Goal: Information Seeking & Learning: Learn about a topic

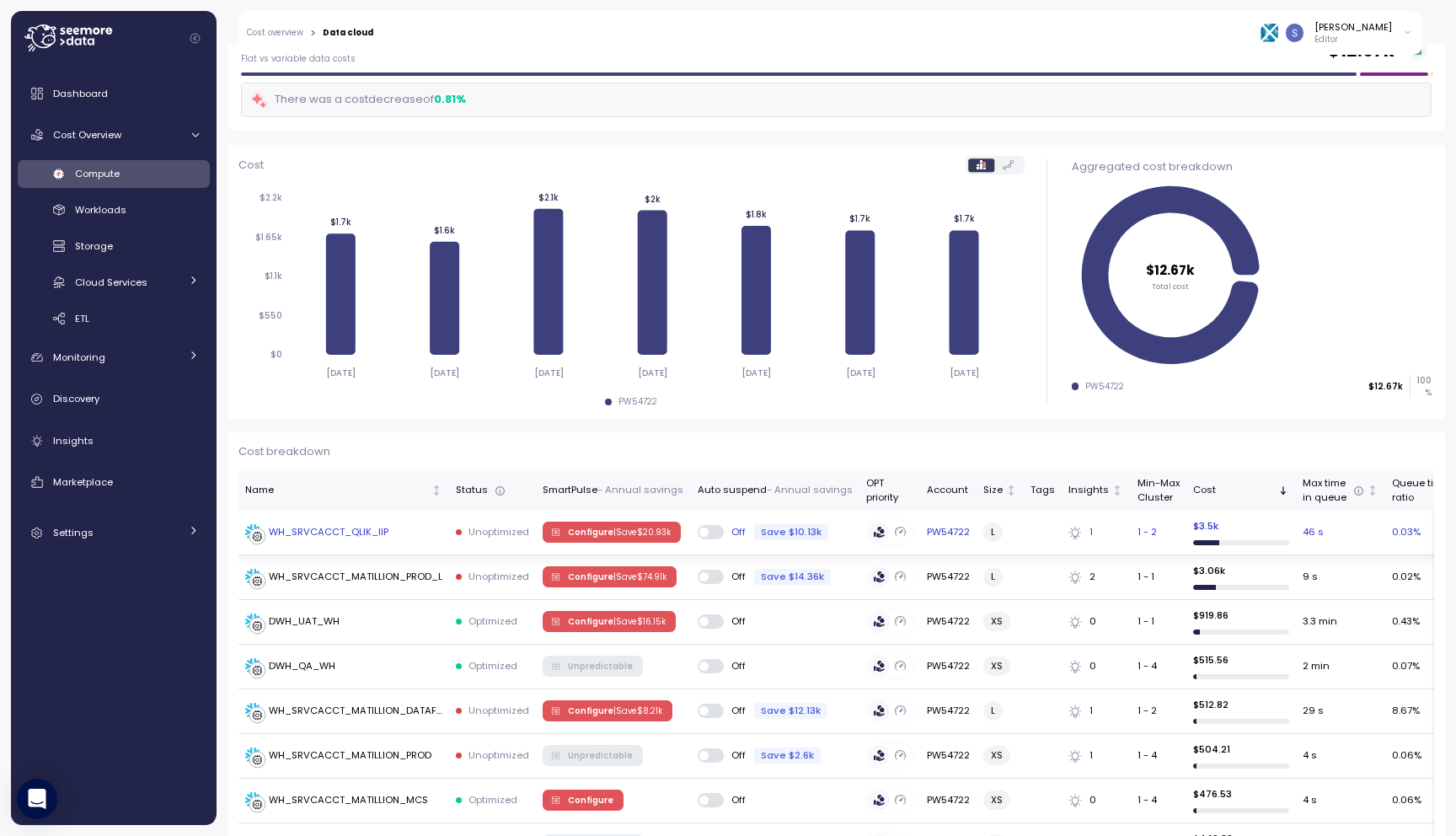
click at [346, 533] on div "WH_SRVCACCT_QLIK_IIP" at bounding box center [328, 532] width 120 height 15
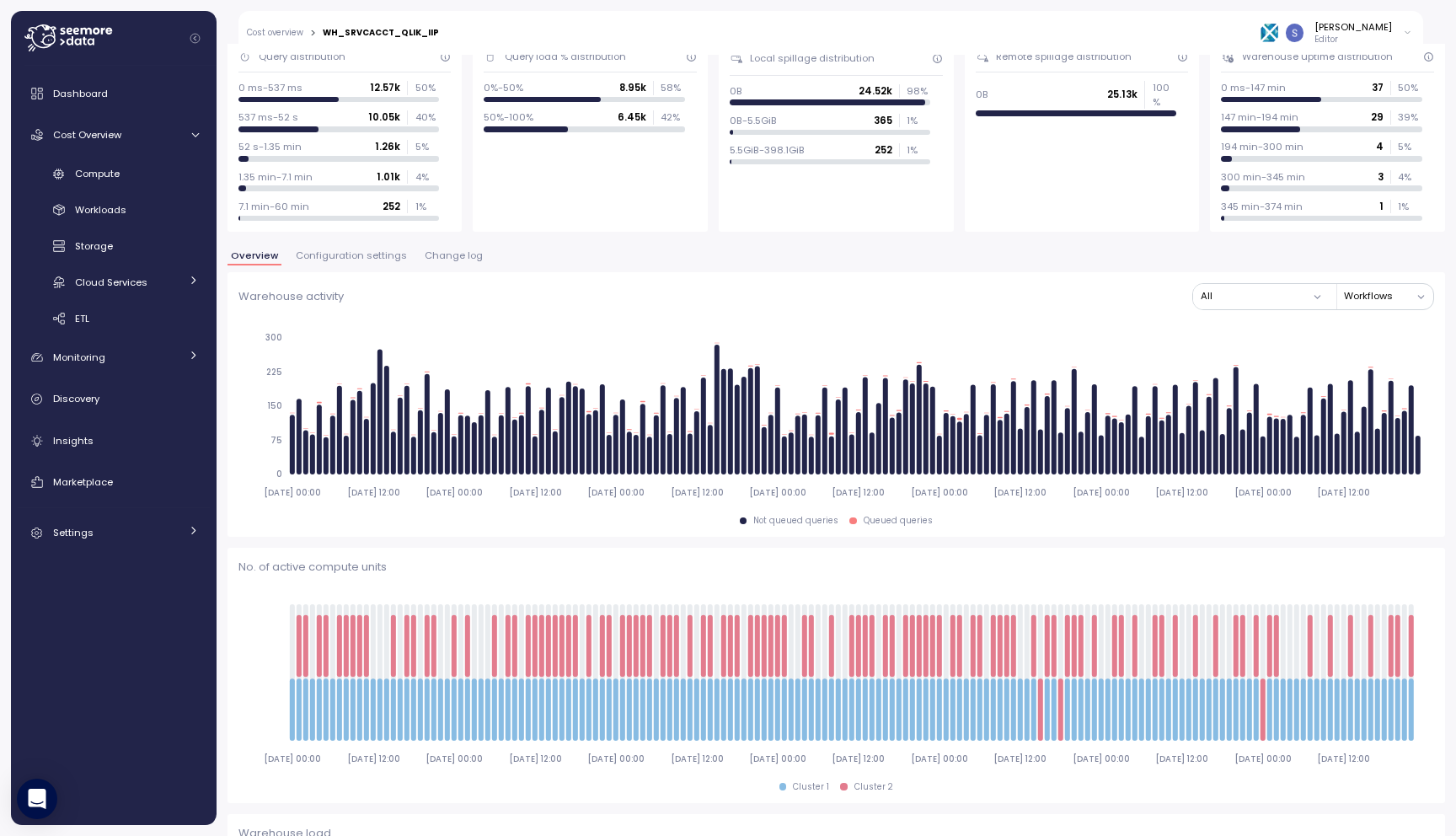
scroll to position [113, 0]
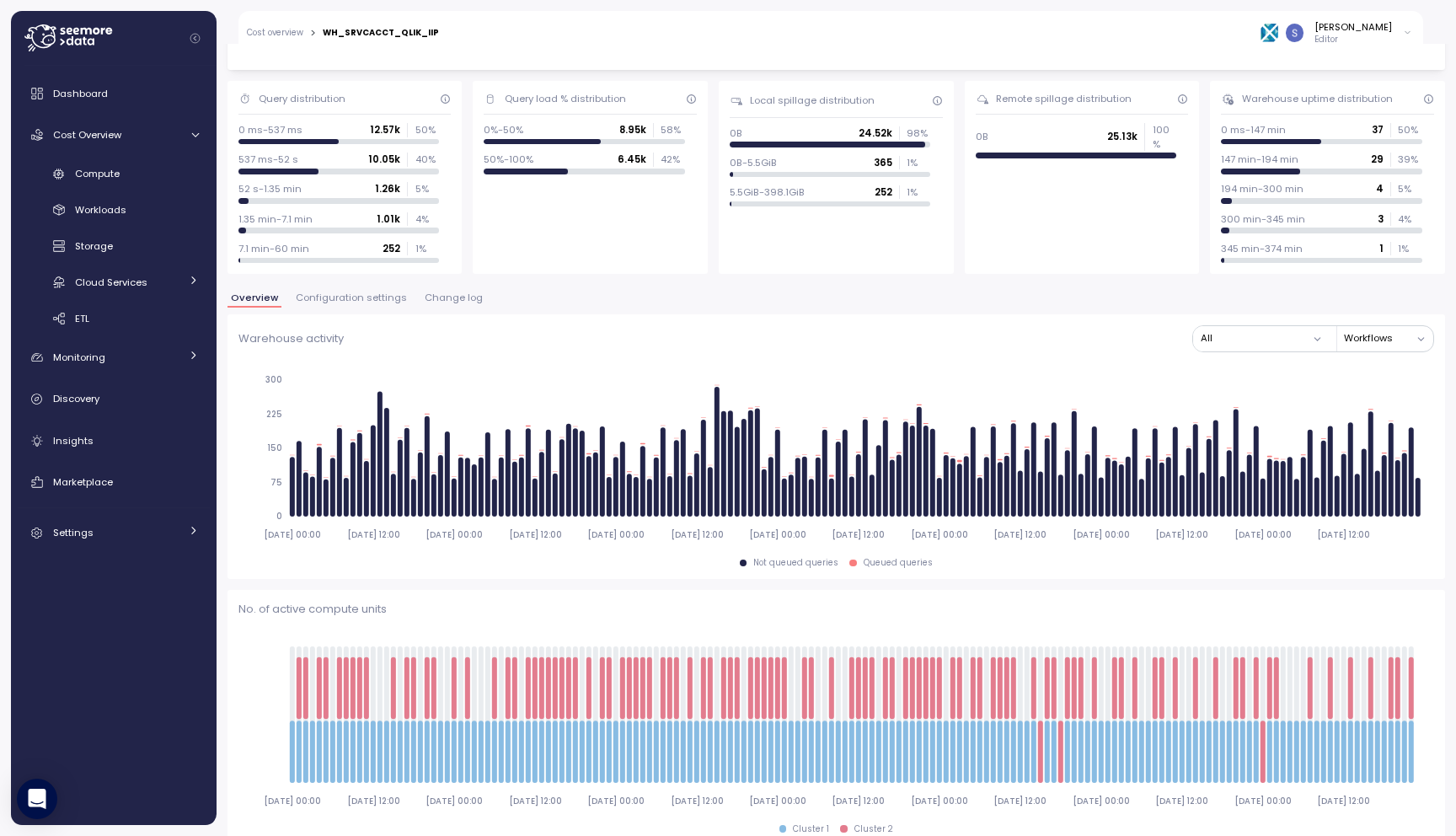
click at [355, 294] on span "Configuration settings" at bounding box center [351, 298] width 111 height 9
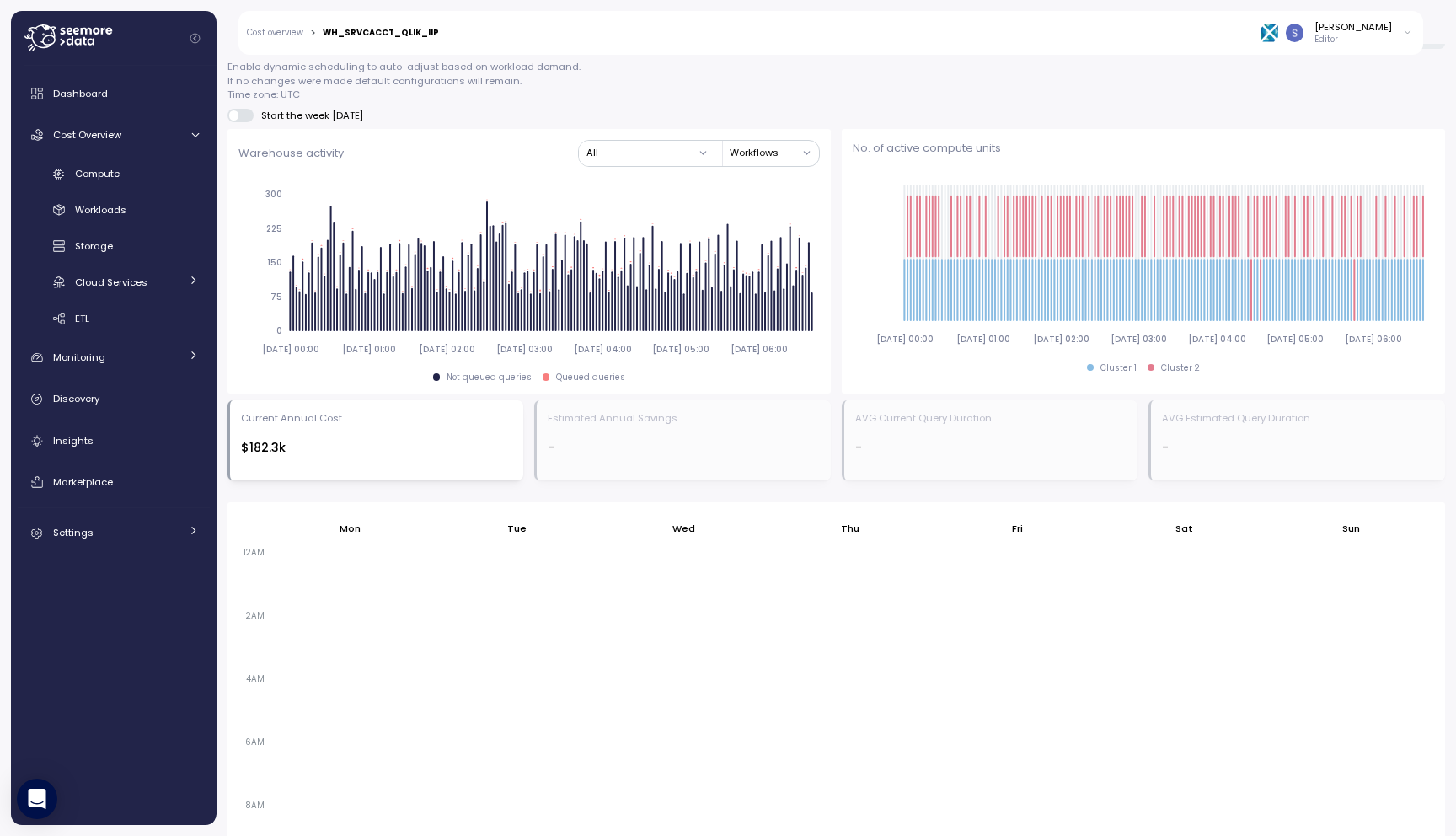
scroll to position [700, 0]
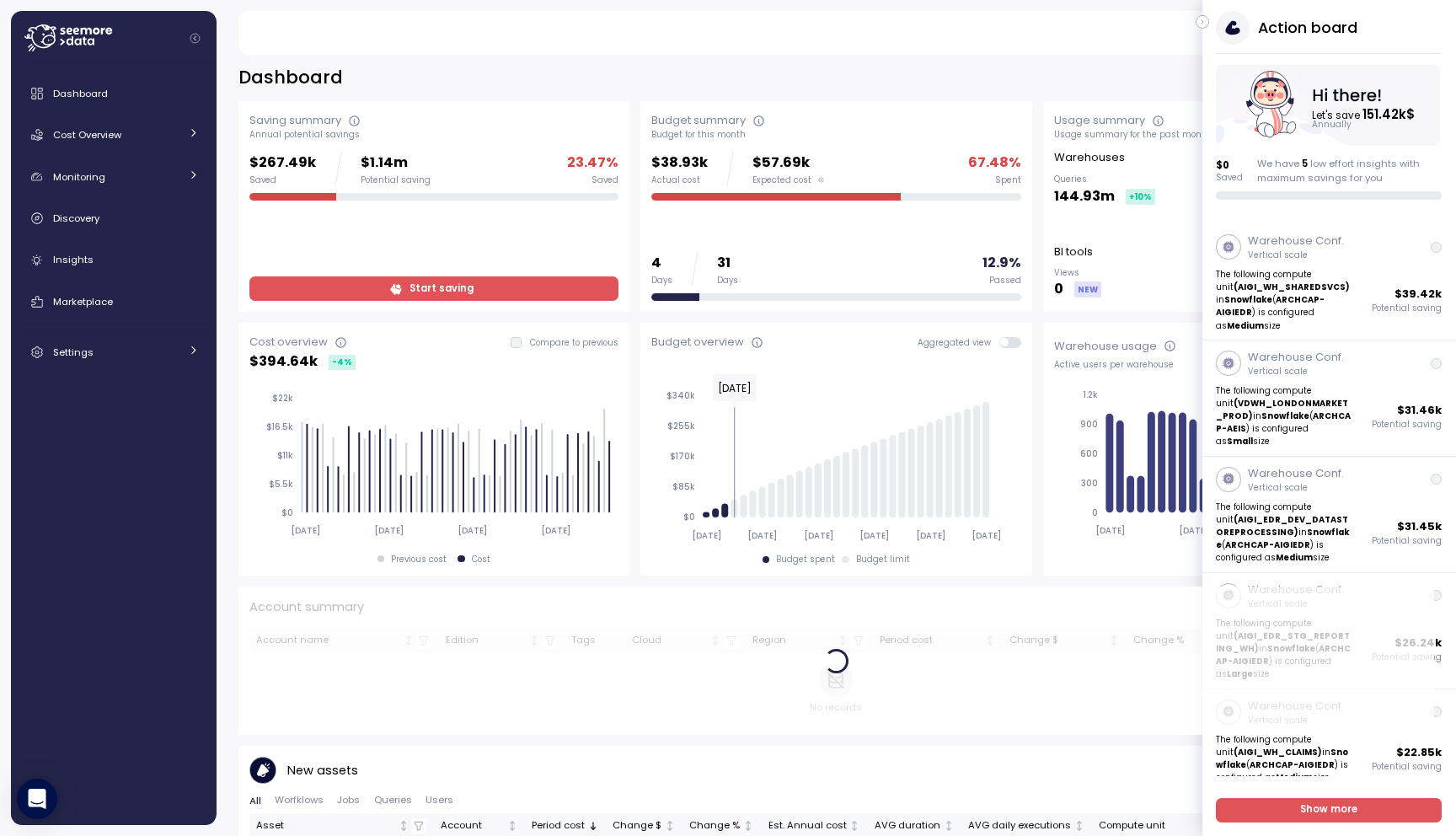
click at [1201, 26] on icon "button" at bounding box center [1203, 22] width 7 height 20
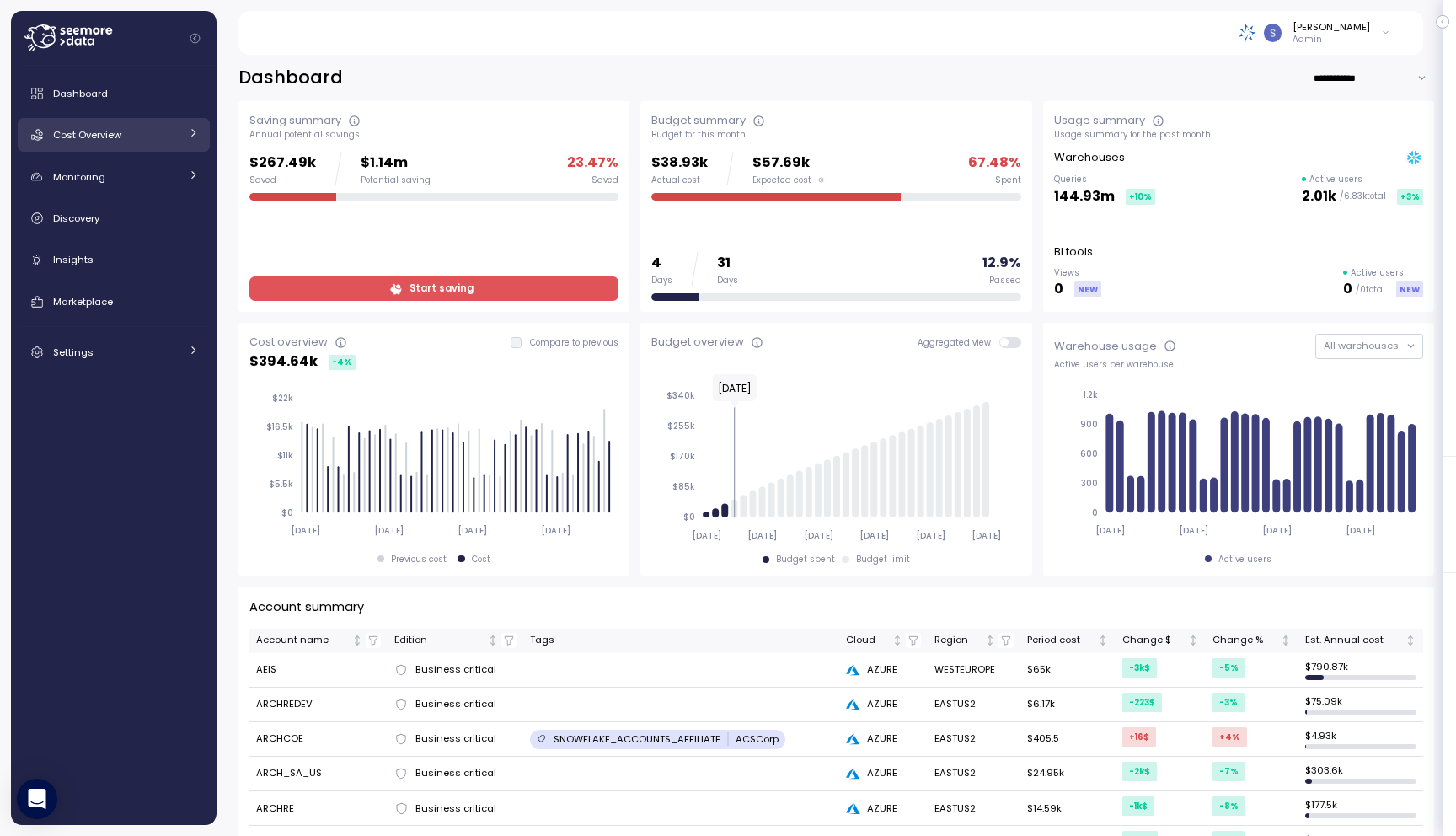
click at [106, 131] on span "Cost Overview" at bounding box center [87, 134] width 69 height 14
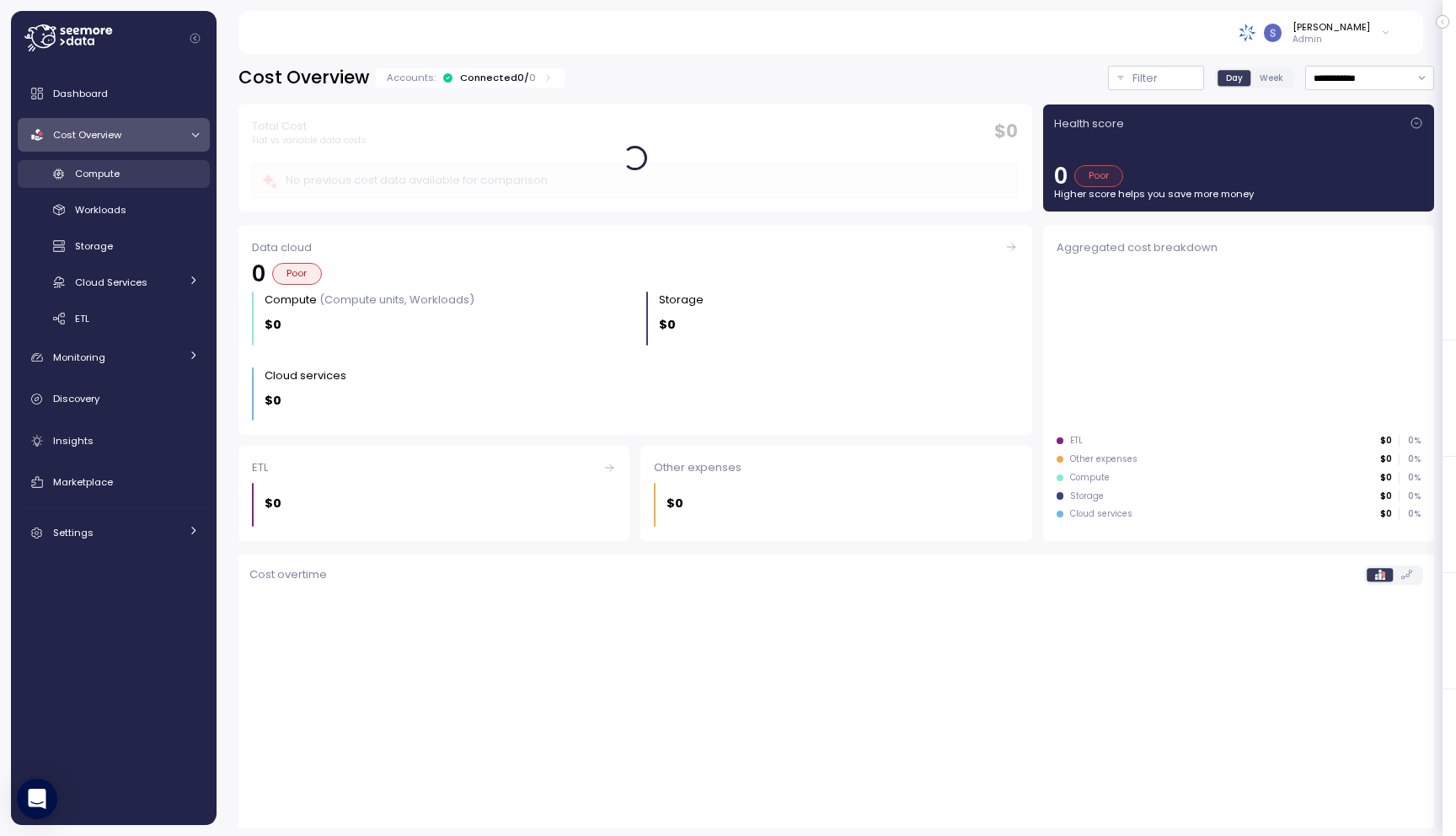
click at [114, 186] on link "Compute" at bounding box center [114, 174] width 192 height 28
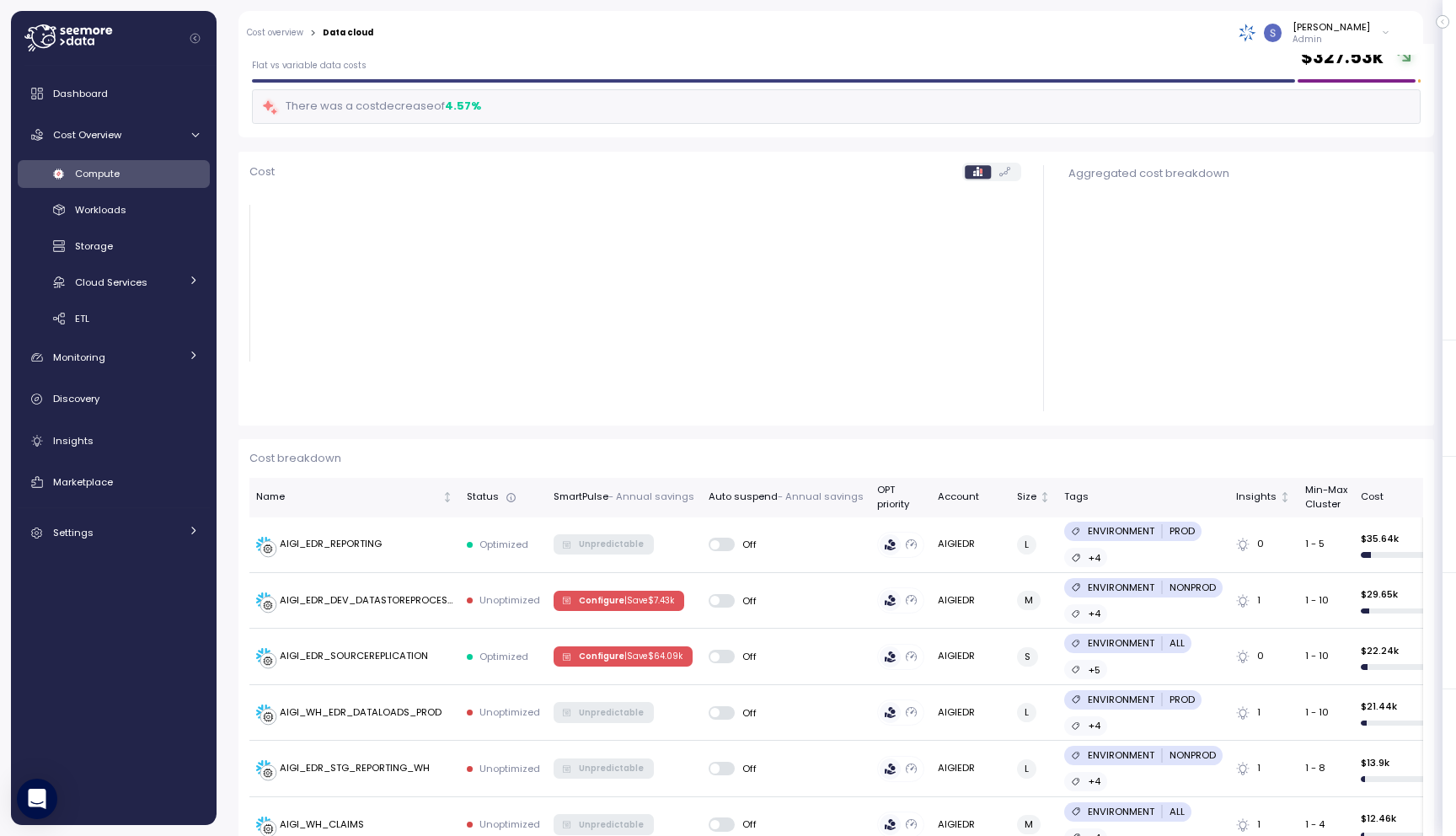
scroll to position [136, 0]
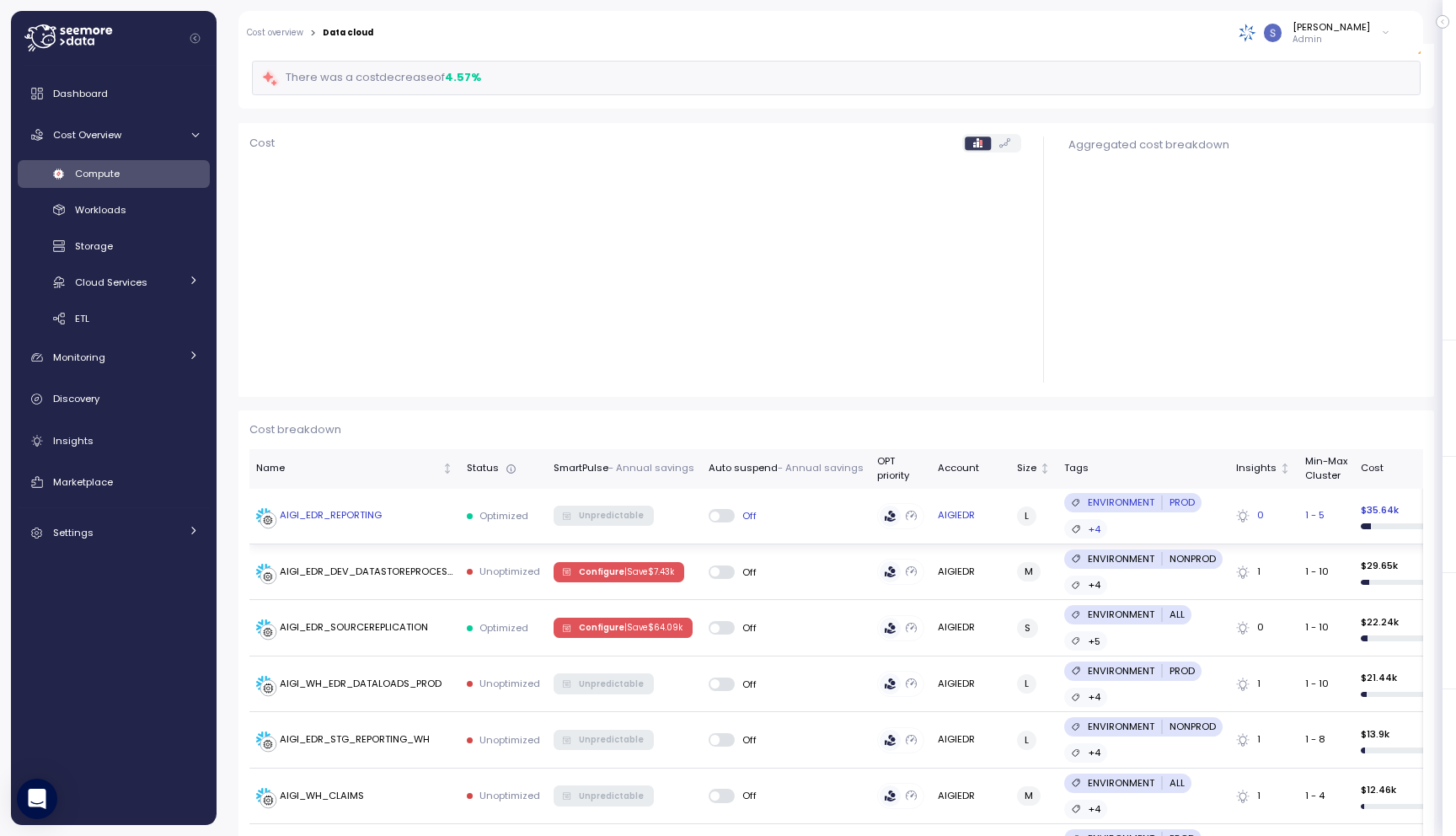
click at [348, 511] on div "AIGI_EDR_REPORTING" at bounding box center [330, 516] width 102 height 15
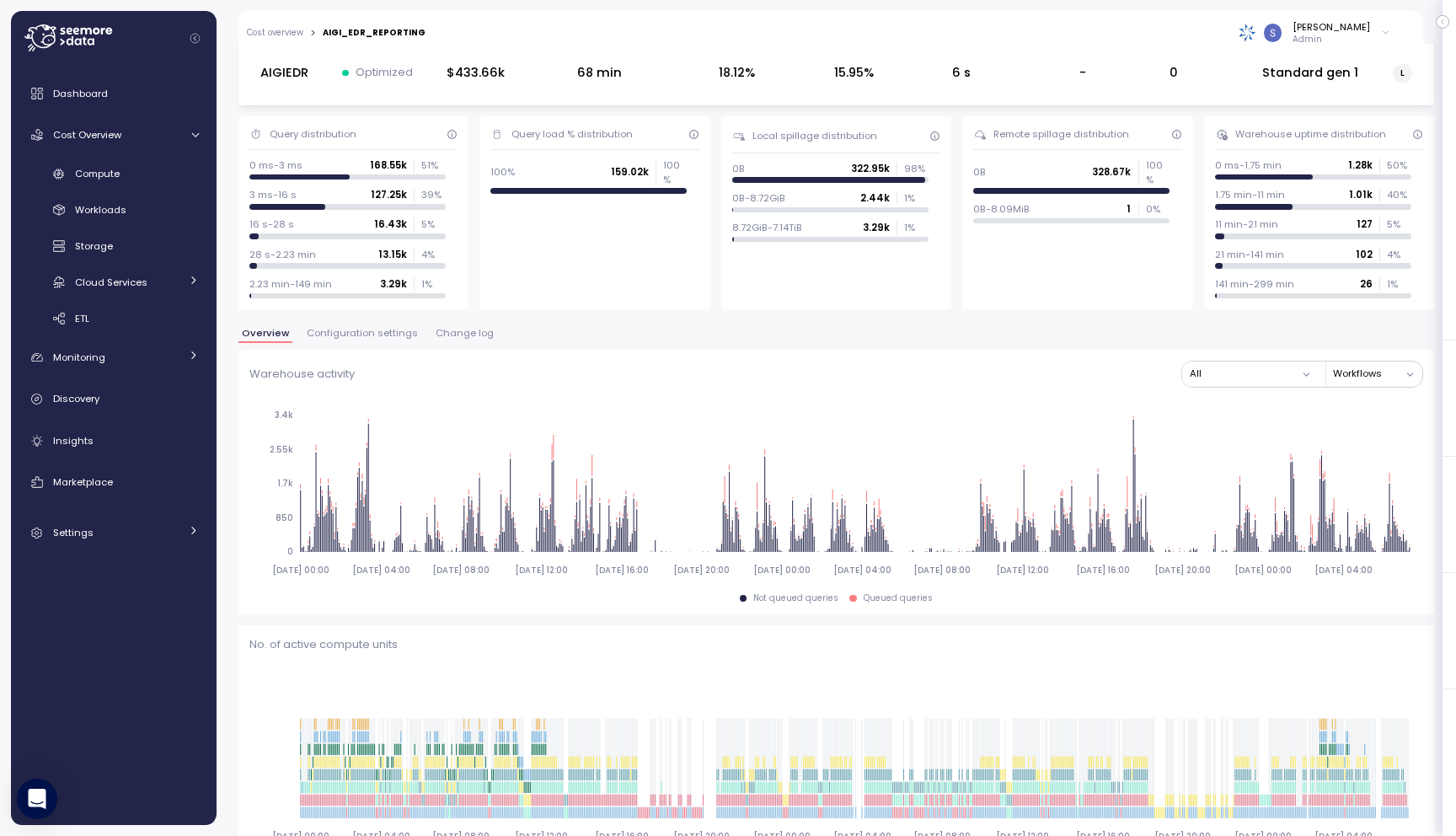
scroll to position [36, 0]
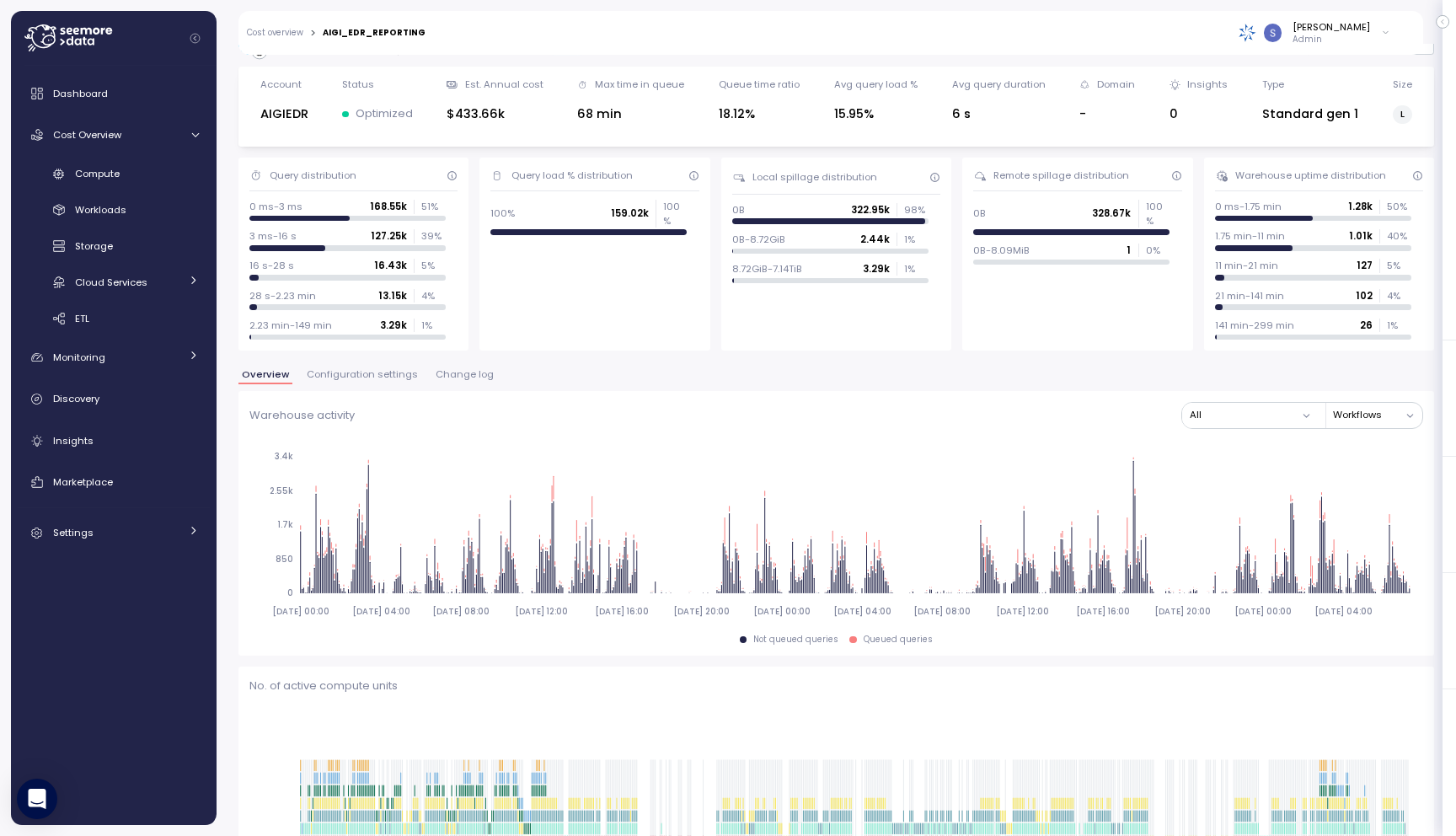
click at [384, 371] on span "Configuration settings" at bounding box center [362, 374] width 111 height 9
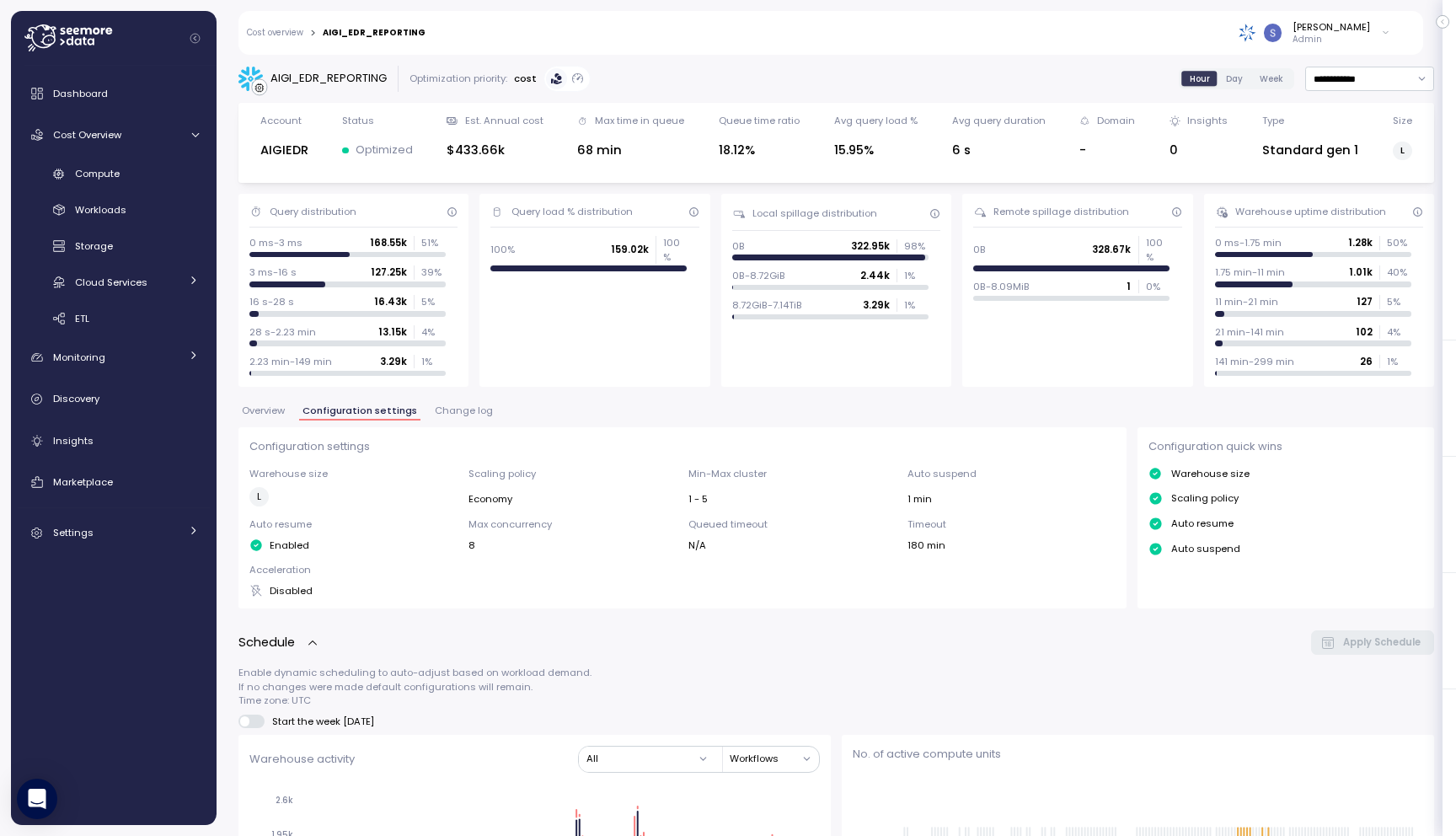
click at [83, 31] on icon at bounding box center [68, 38] width 87 height 27
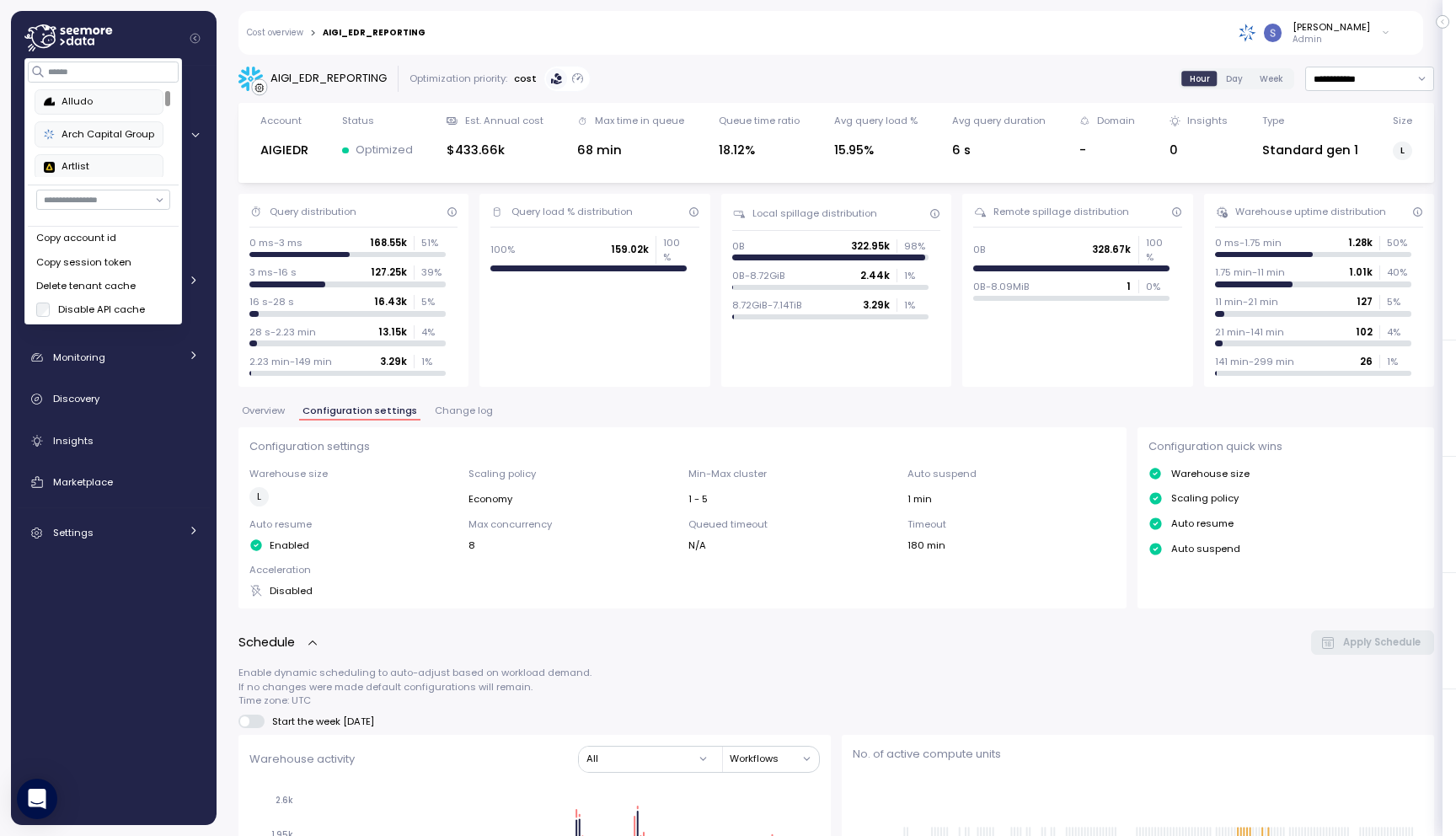
click at [93, 105] on div "Alludo" at bounding box center [99, 102] width 110 height 15
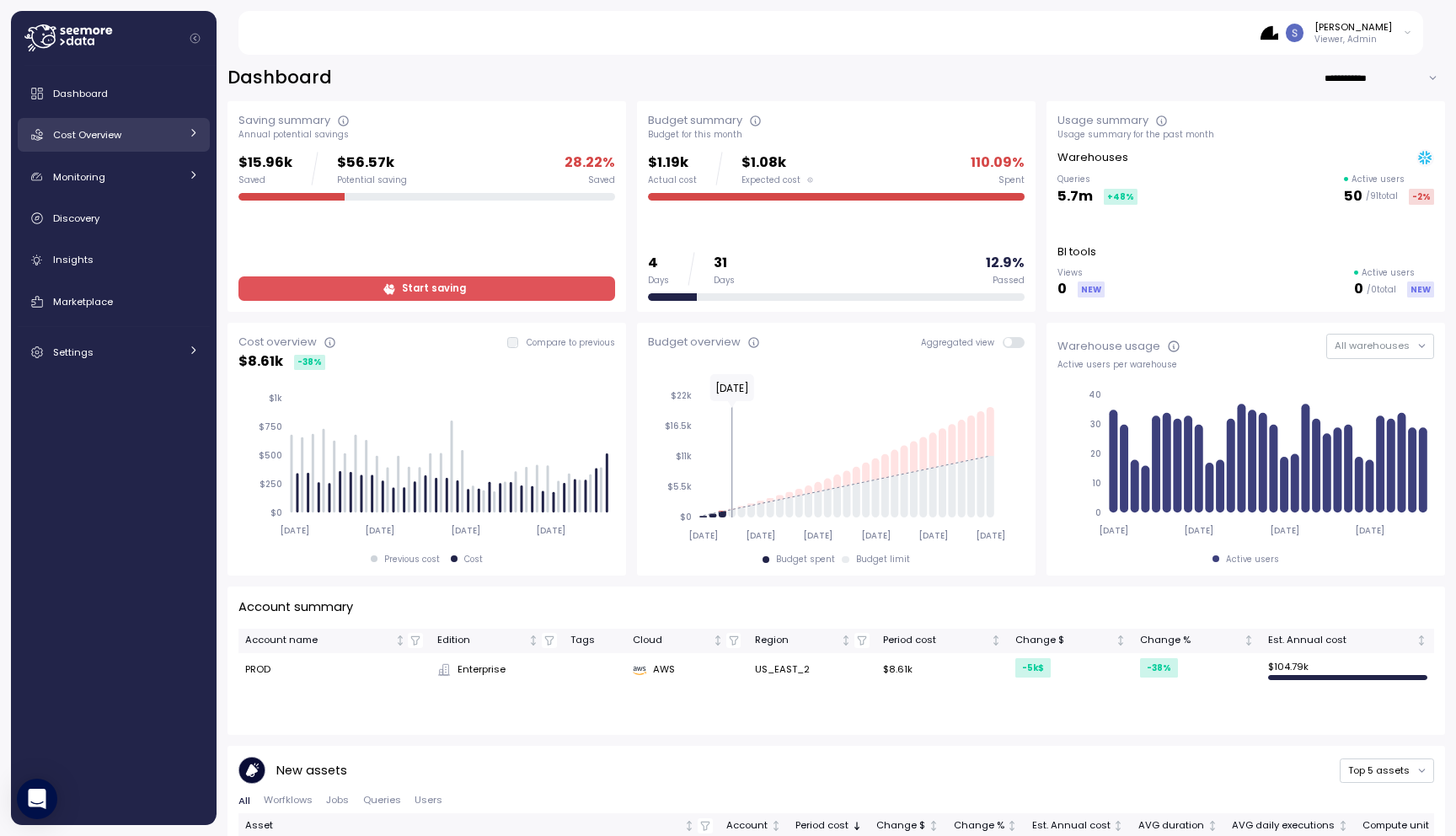
click at [134, 142] on div "Cost Overview" at bounding box center [116, 134] width 126 height 17
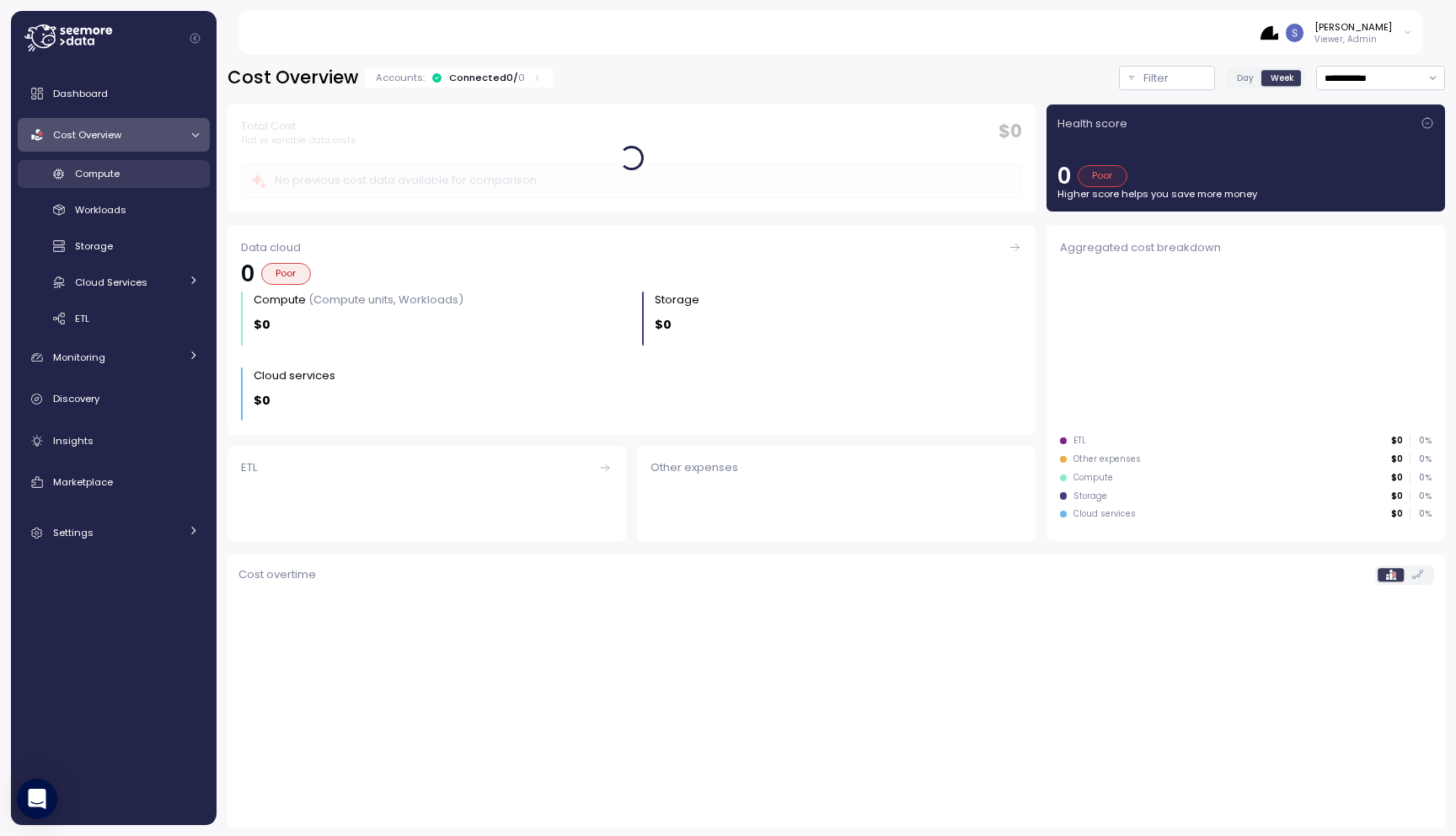
click at [114, 171] on span "Compute" at bounding box center [97, 173] width 45 height 14
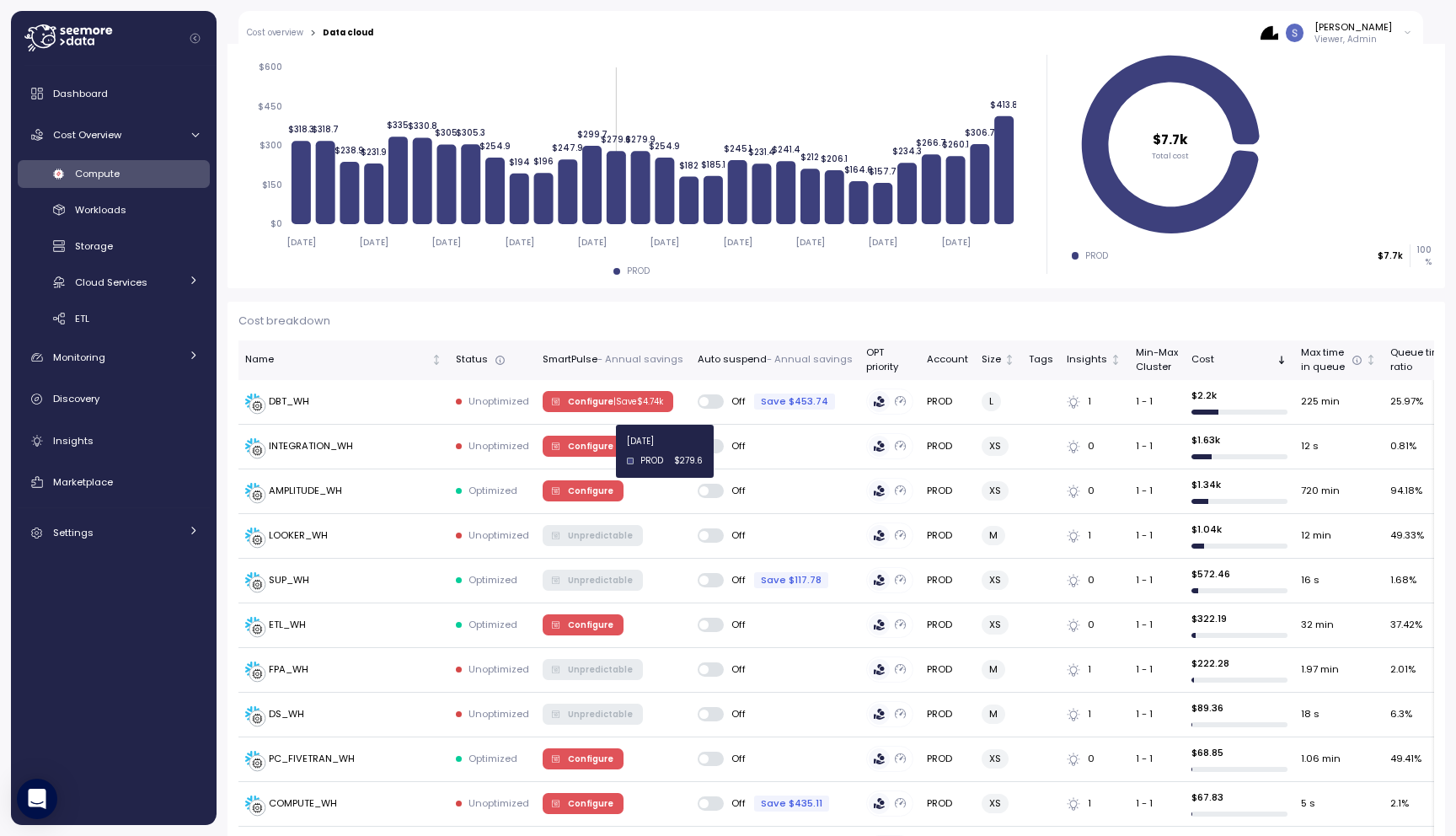
scroll to position [283, 0]
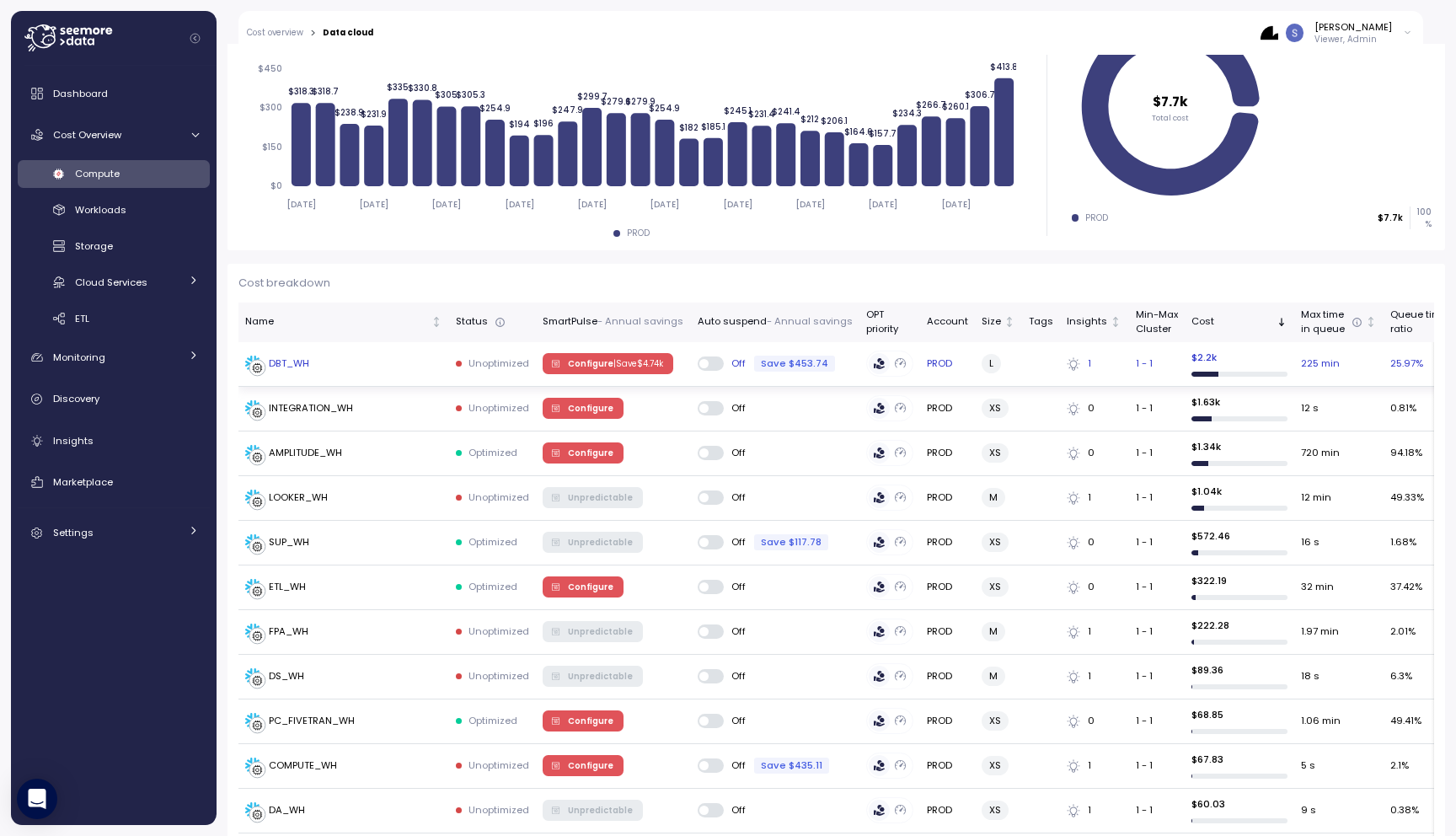
click at [298, 355] on div "DBT_WH" at bounding box center [277, 363] width 64 height 17
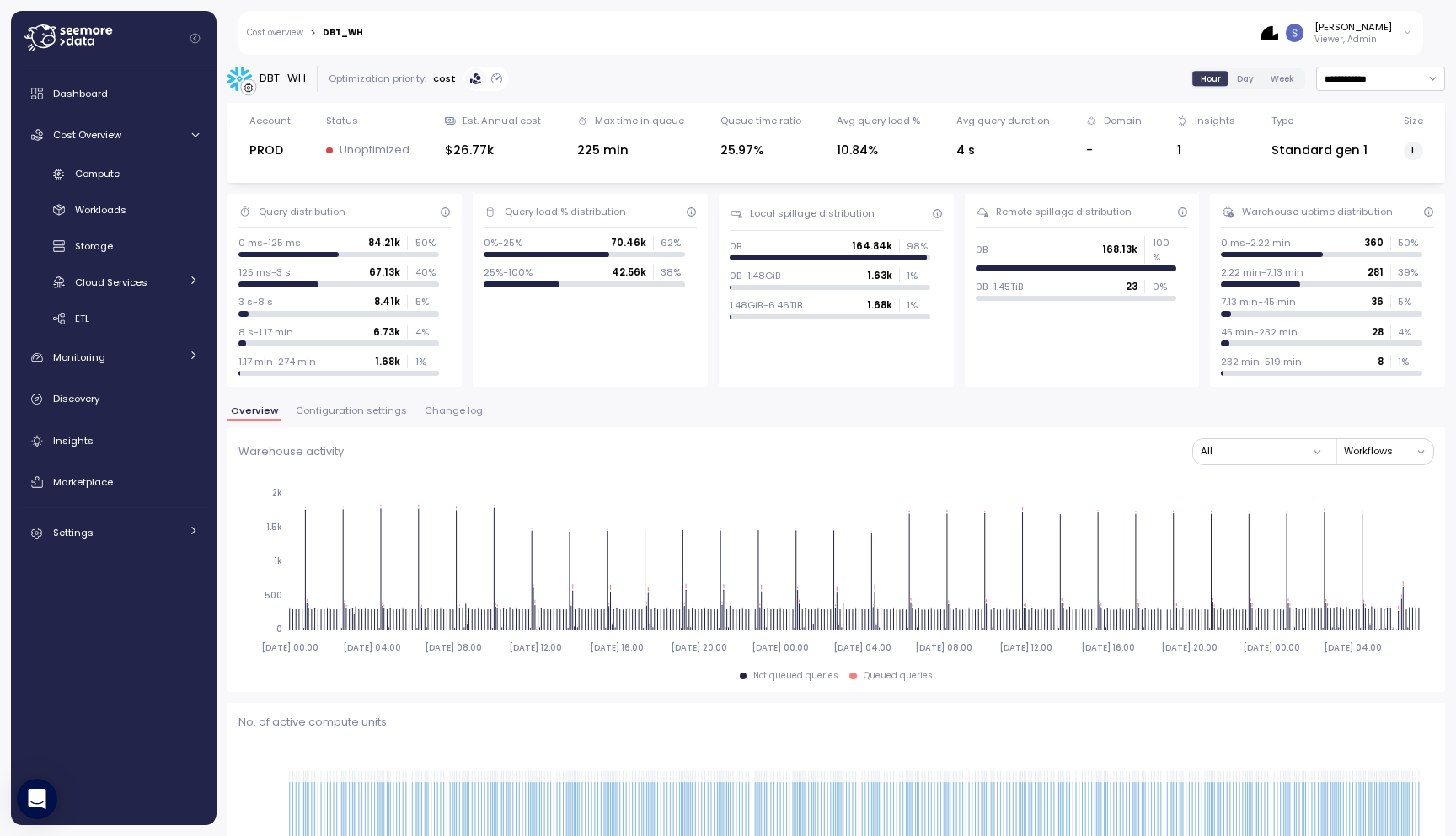
click at [343, 410] on span "Configuration settings" at bounding box center [351, 411] width 111 height 9
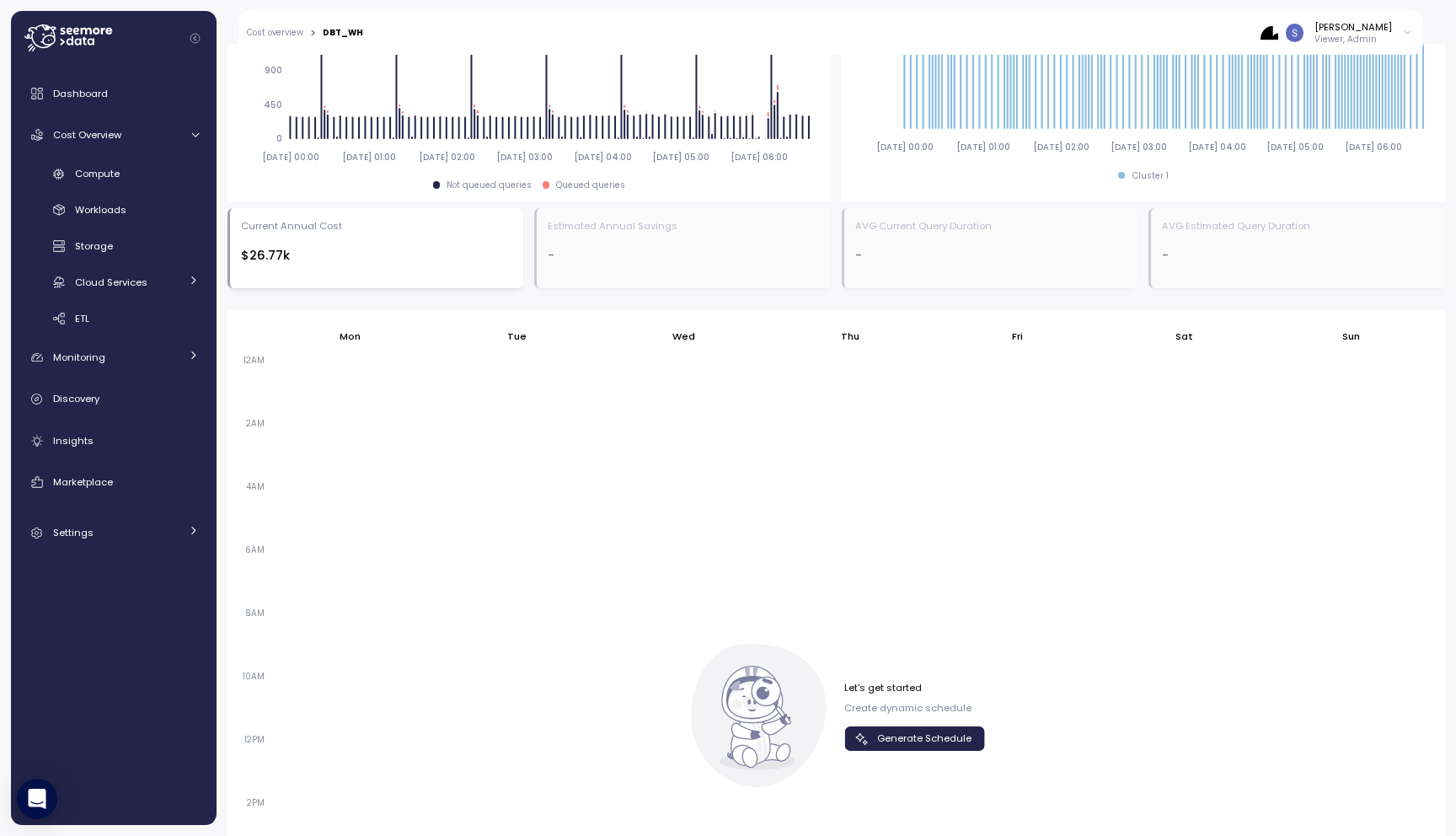
scroll to position [874, 0]
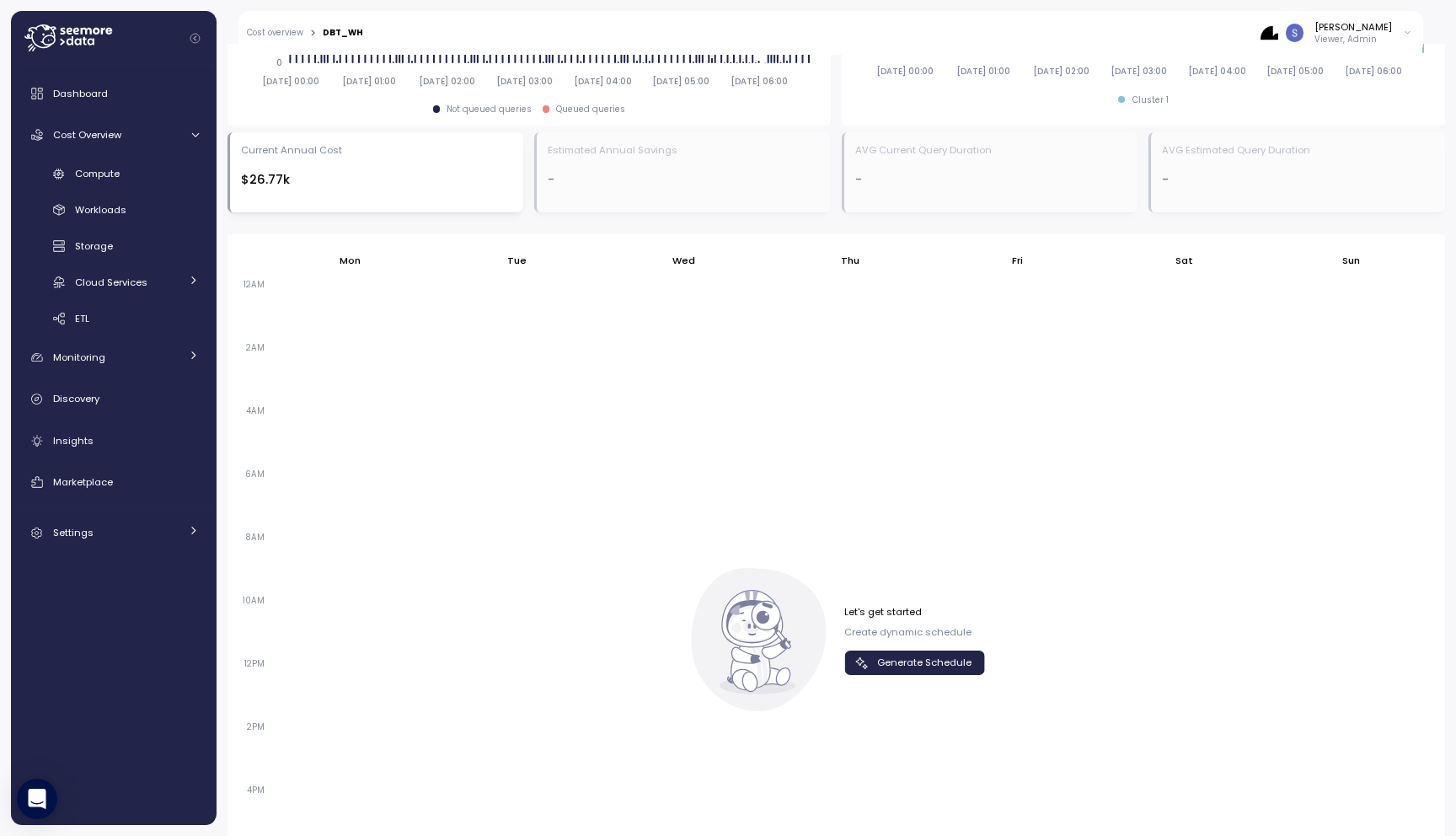
click at [948, 661] on span "Generate Schedule" at bounding box center [924, 663] width 95 height 23
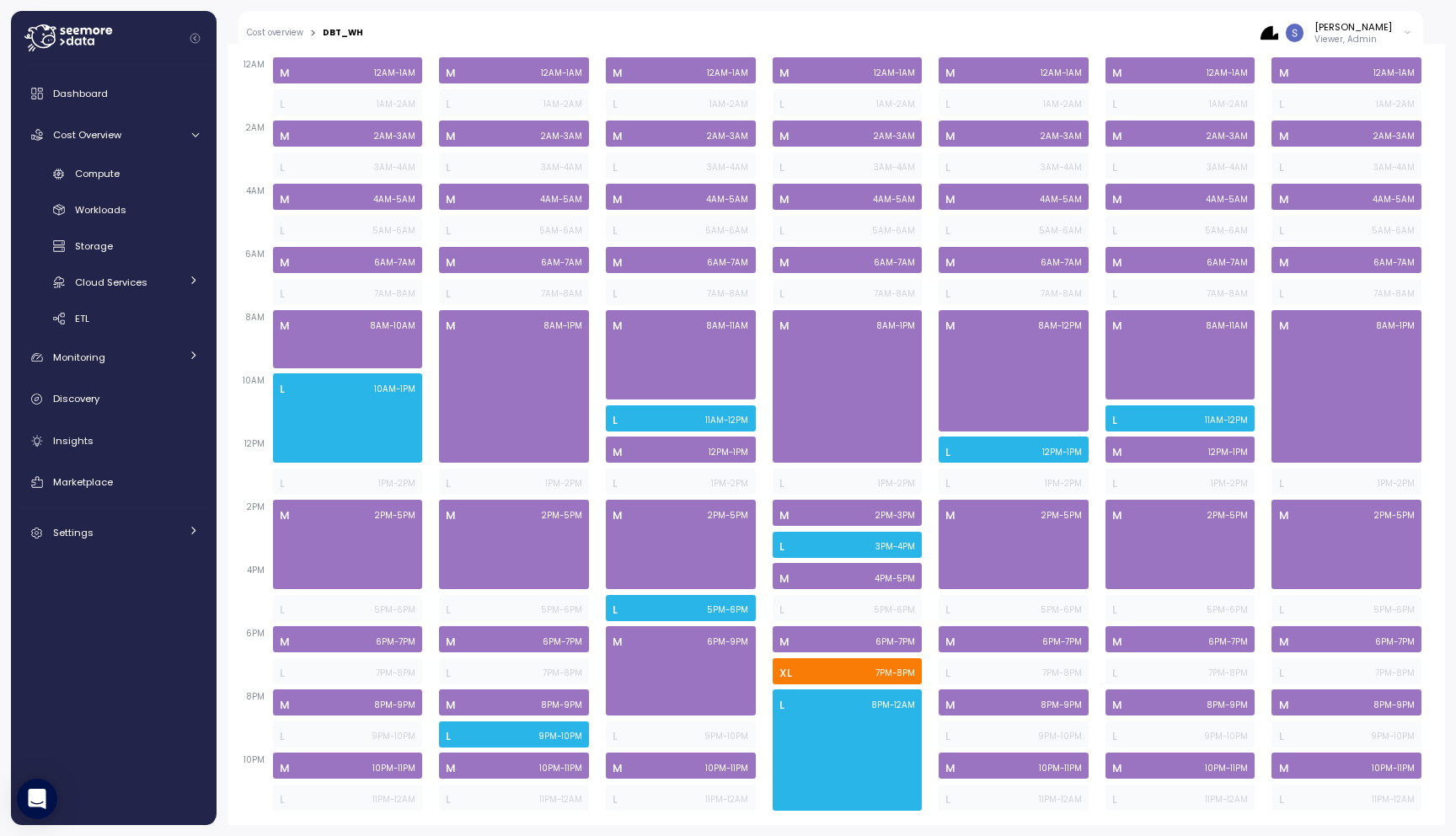
scroll to position [0, 0]
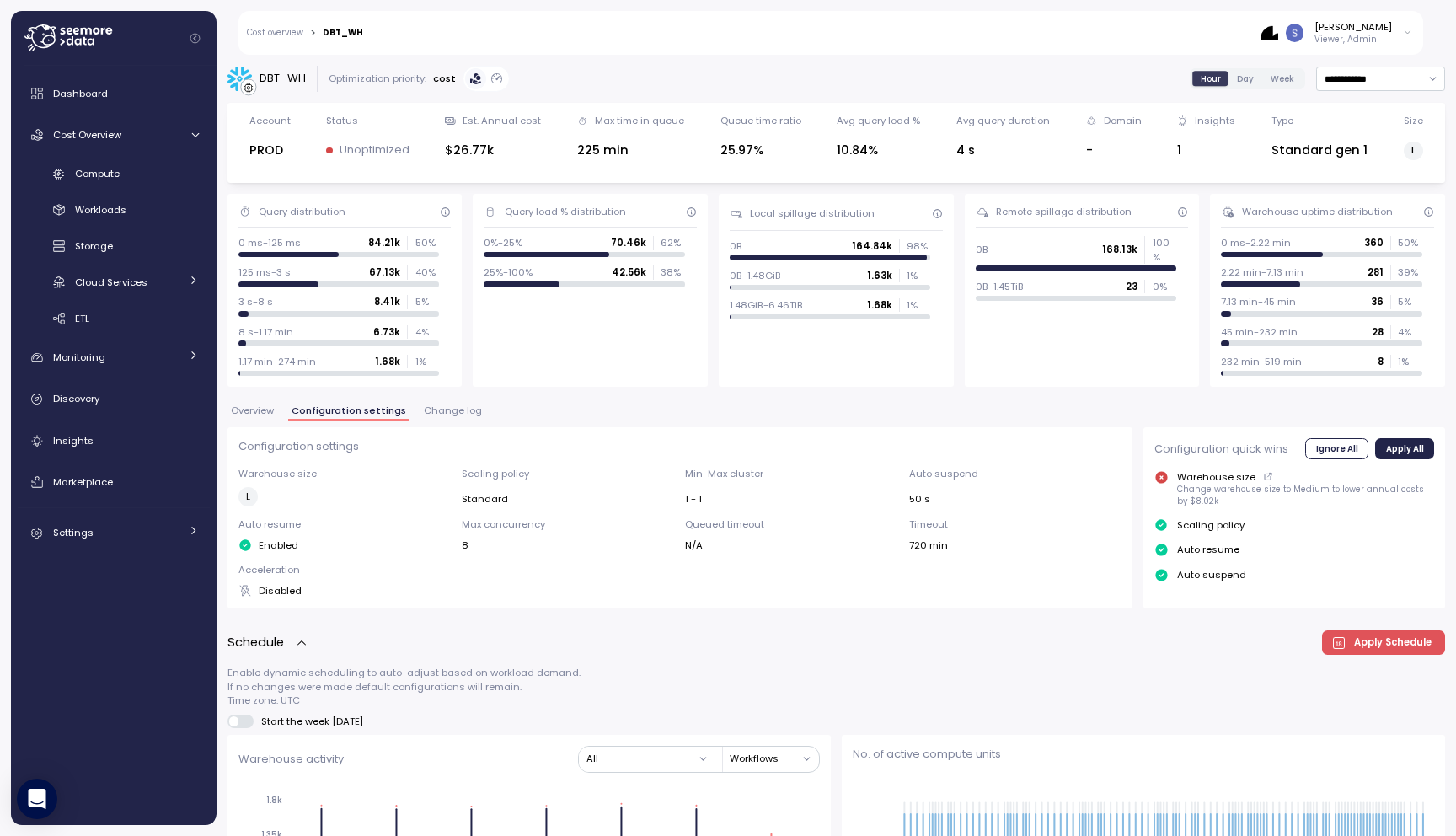
click at [286, 71] on div "DBT_WH" at bounding box center [282, 78] width 46 height 17
copy div "DBT_WH"
